Goal: Task Accomplishment & Management: Manage account settings

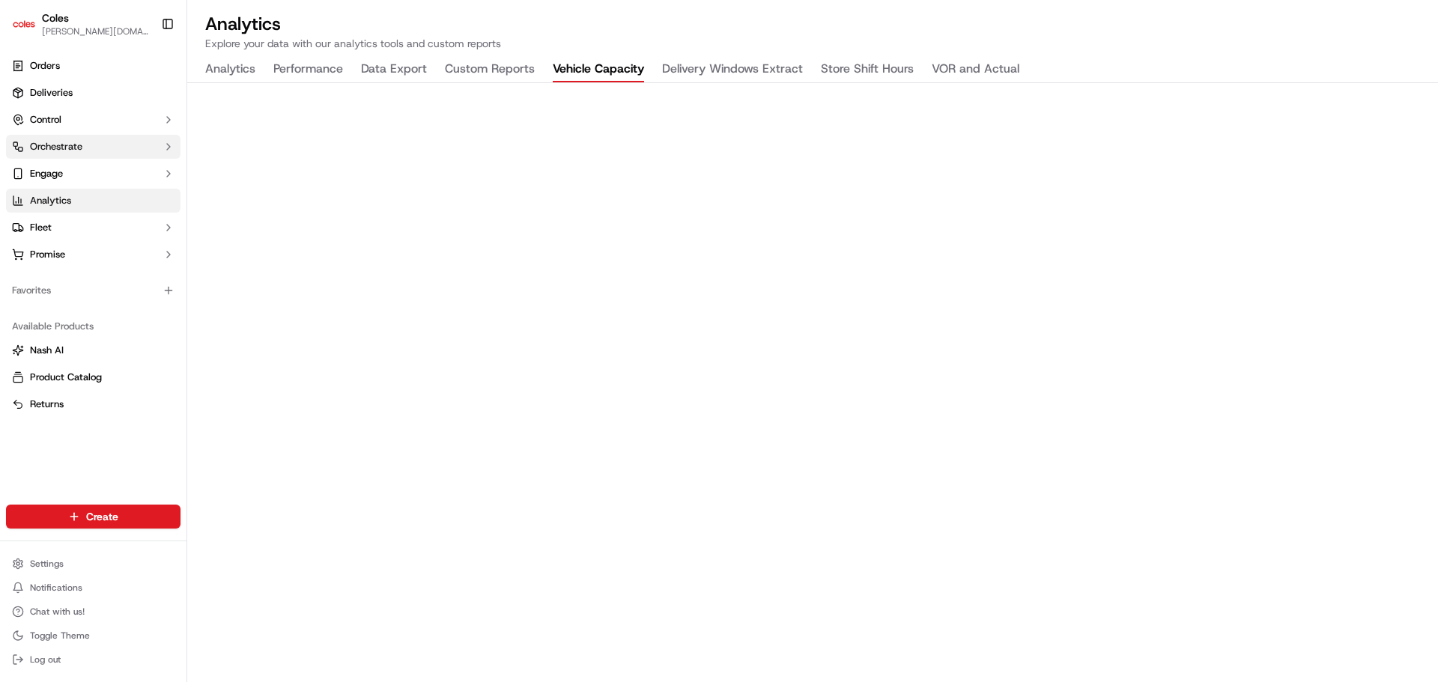
click at [76, 143] on span "Orchestrate" at bounding box center [56, 146] width 52 height 13
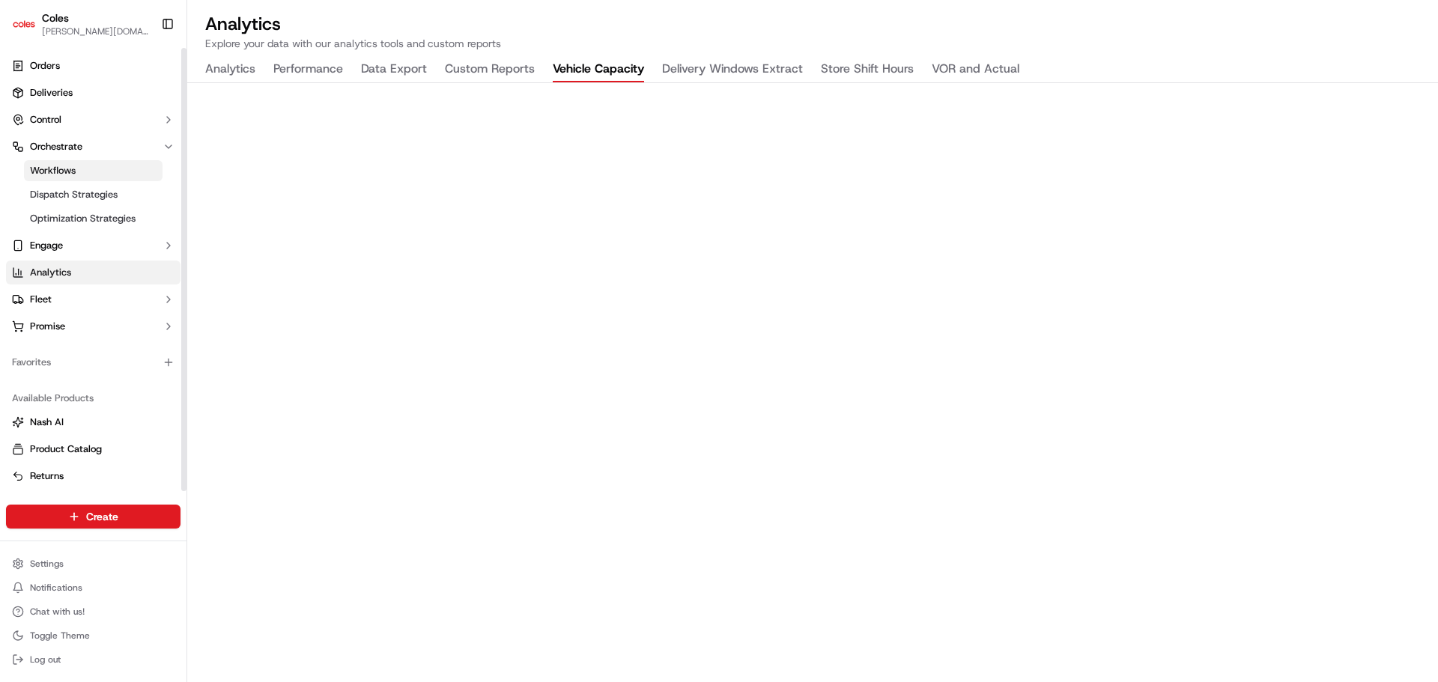
click at [88, 169] on link "Workflows" at bounding box center [93, 170] width 139 height 21
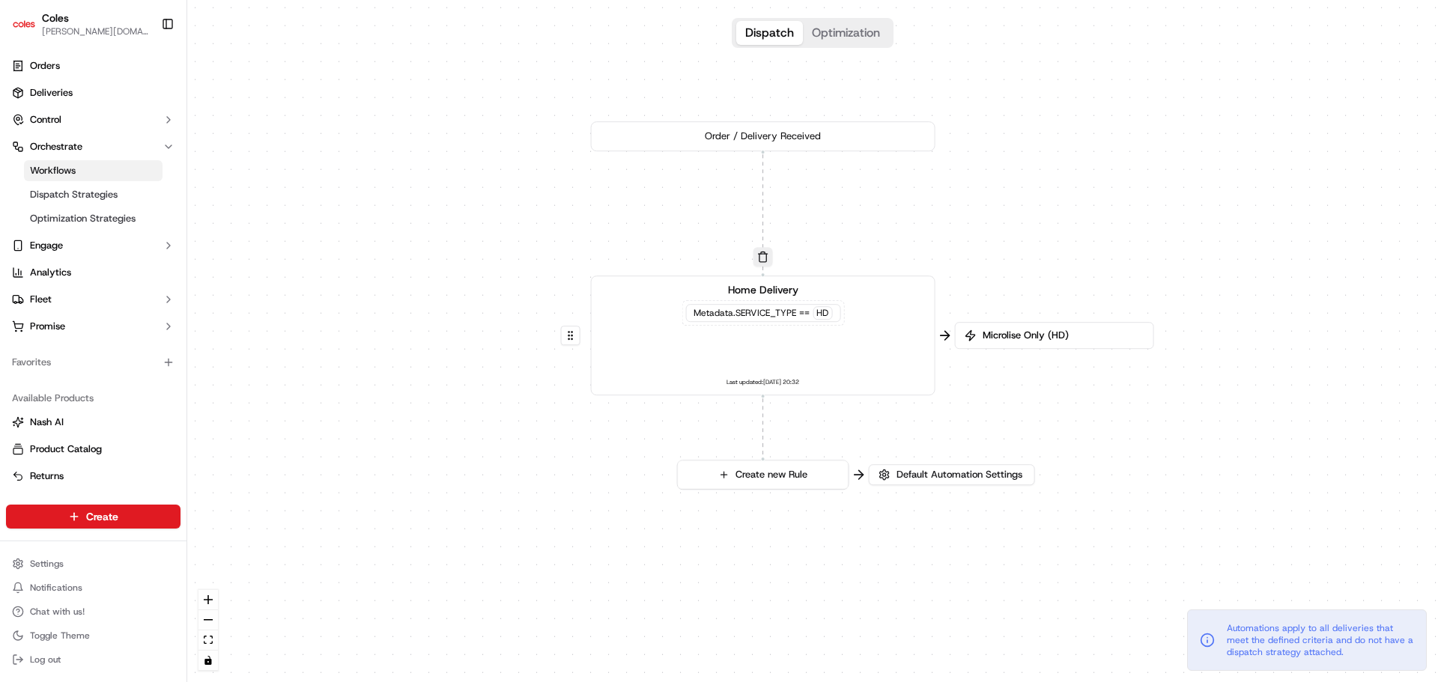
click at [849, 35] on button "Optimization" at bounding box center [846, 33] width 86 height 24
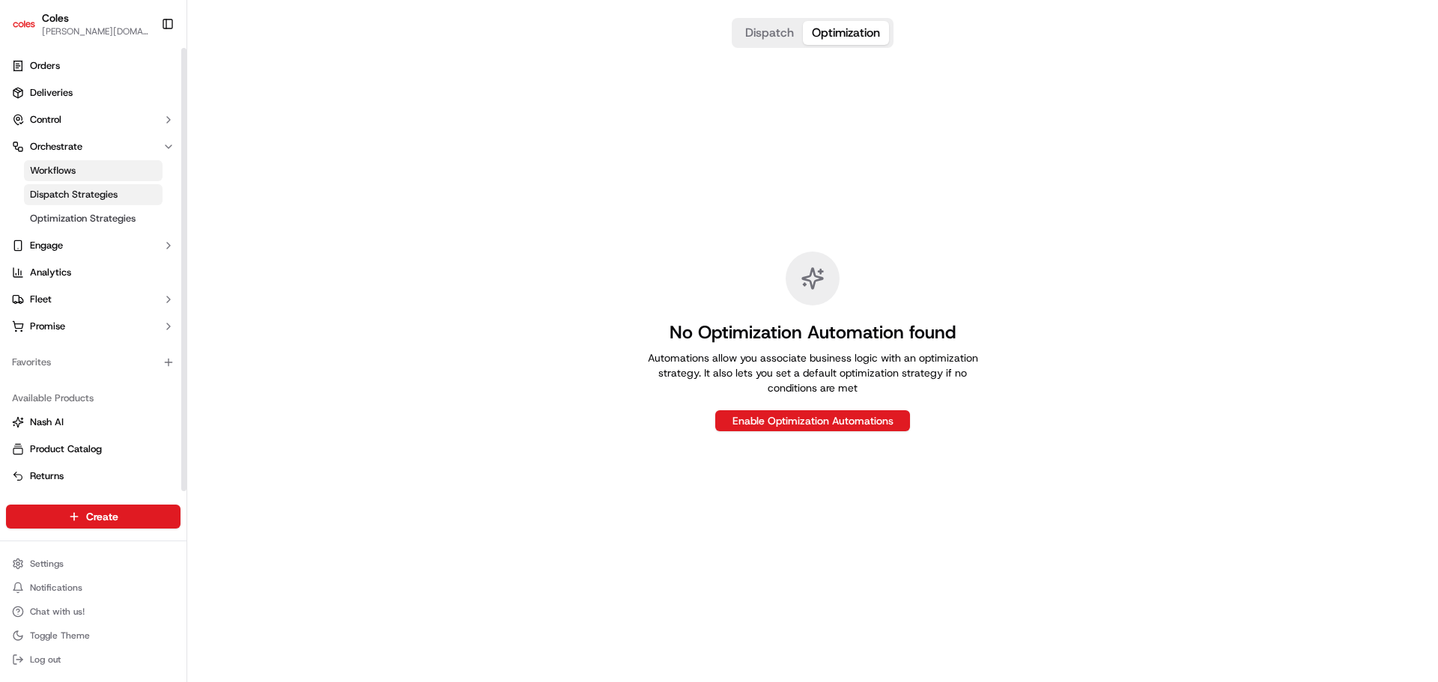
click at [55, 193] on span "Dispatch Strategies" at bounding box center [74, 194] width 88 height 13
